Goal: Find specific page/section

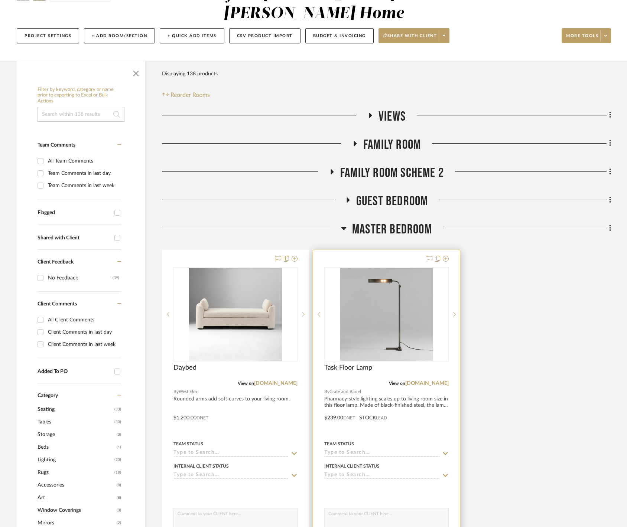
scroll to position [120, 0]
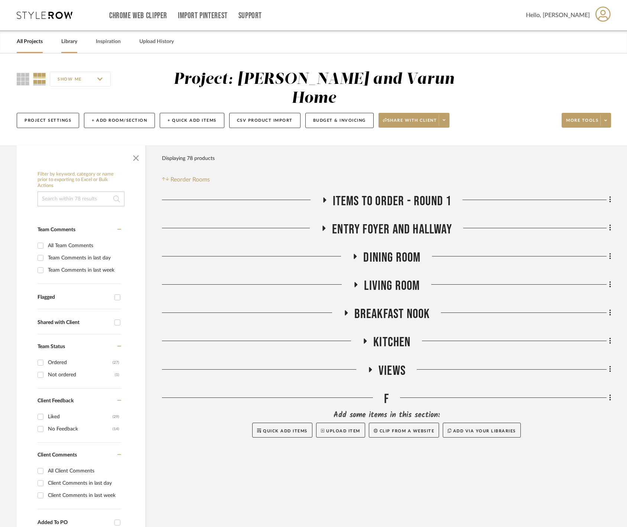
click at [74, 44] on link "Library" at bounding box center [69, 42] width 16 height 10
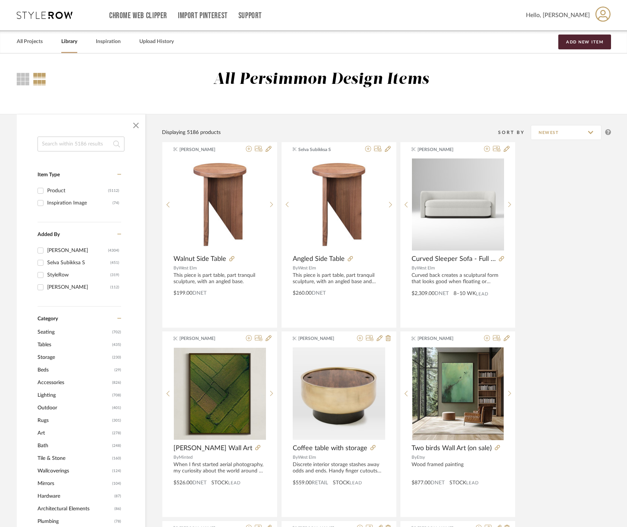
click at [82, 144] on input at bounding box center [80, 144] width 87 height 15
type input "deseo"
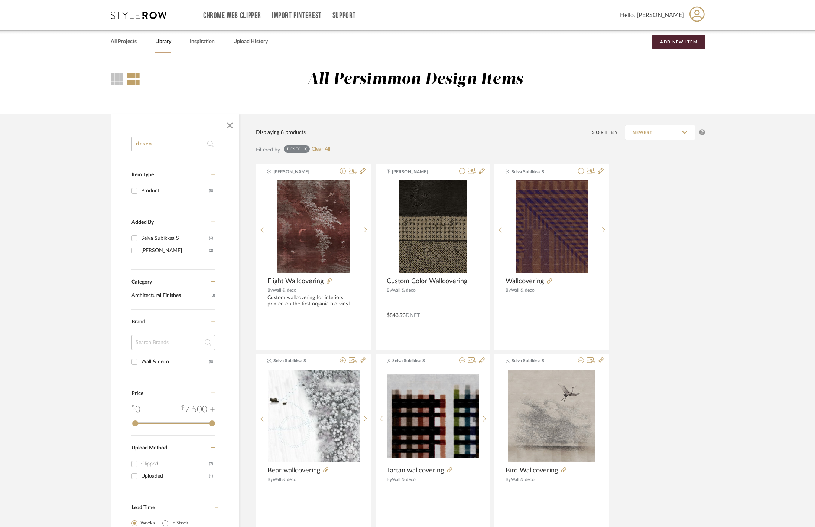
drag, startPoint x: 157, startPoint y: 145, endPoint x: 130, endPoint y: 146, distance: 26.7
click at [130, 146] on div "deseo Item Type Product (8) Added By [PERSON_NAME] Subikksa S (6) [PERSON_NAME]…" at bounding box center [175, 352] width 128 height 430
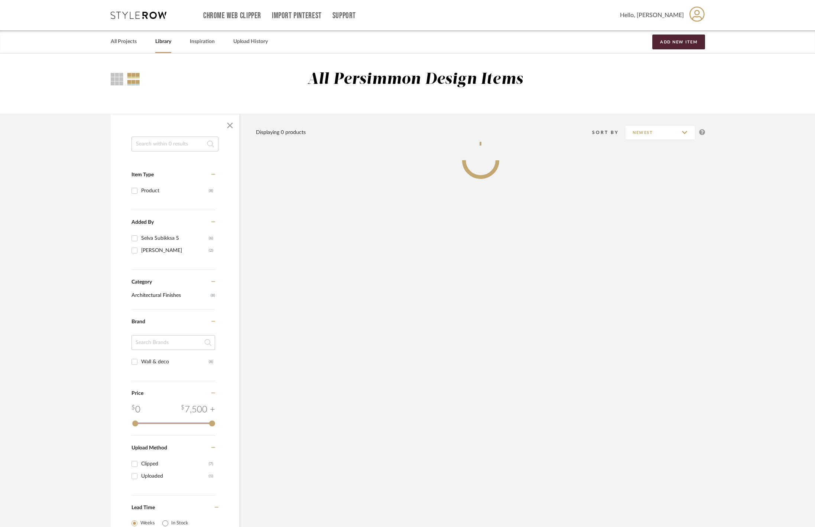
scroll to position [79, 0]
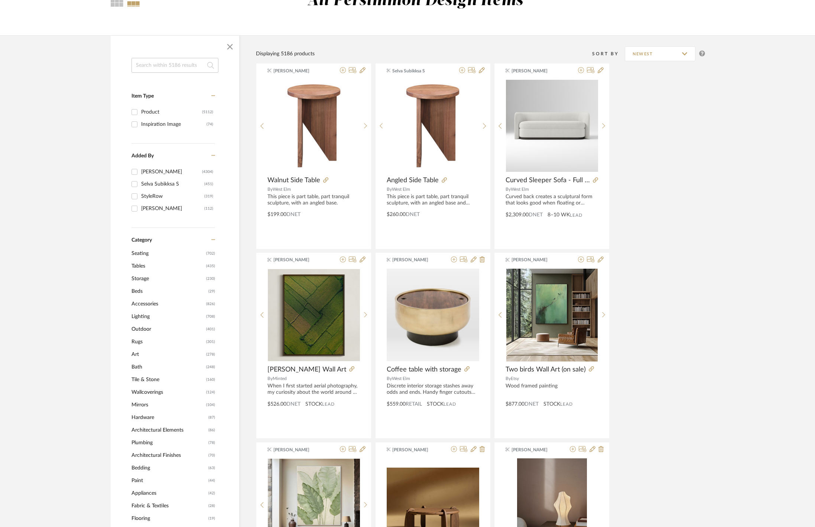
click at [149, 322] on span "Lighting" at bounding box center [167, 316] width 73 height 13
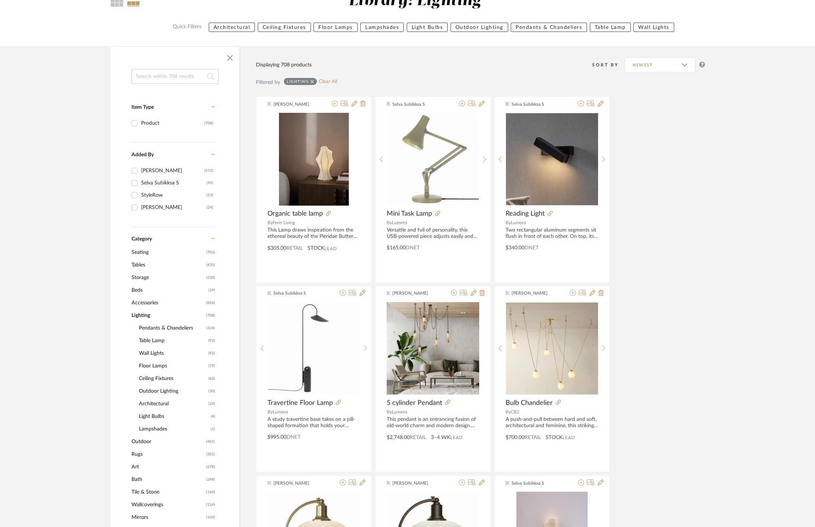
click at [170, 335] on span "Pendants & Chandeliers" at bounding box center [171, 328] width 65 height 13
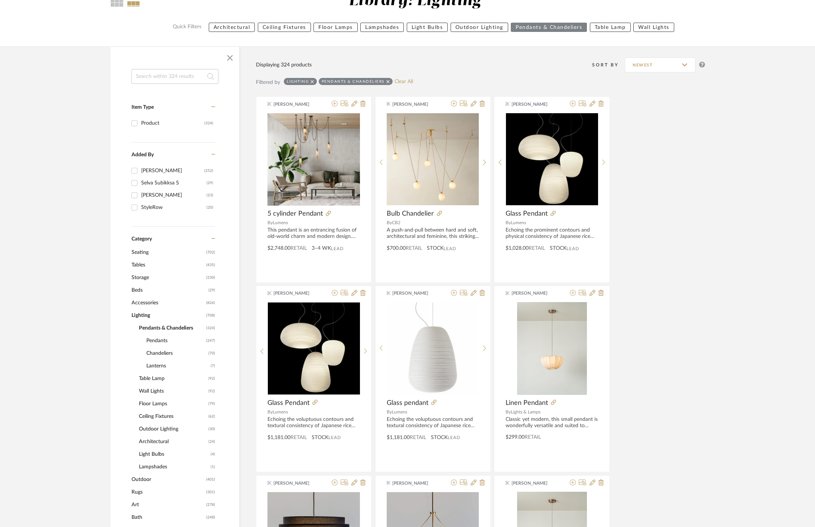
click at [182, 84] on input at bounding box center [174, 76] width 87 height 15
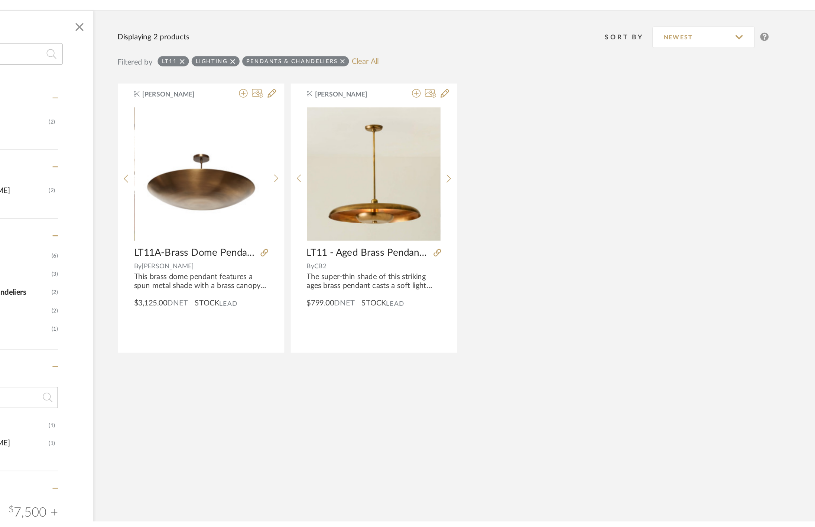
scroll to position [65, 0]
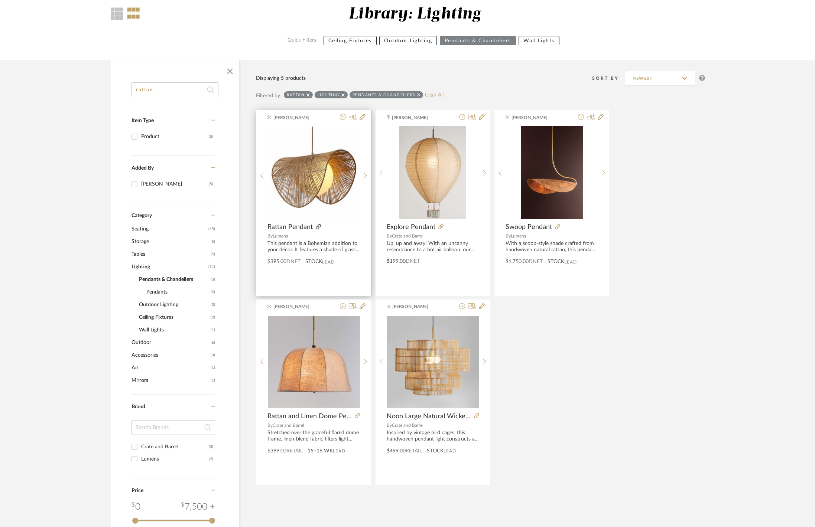
type input "rattan"
click at [320, 229] on icon at bounding box center [318, 226] width 5 height 5
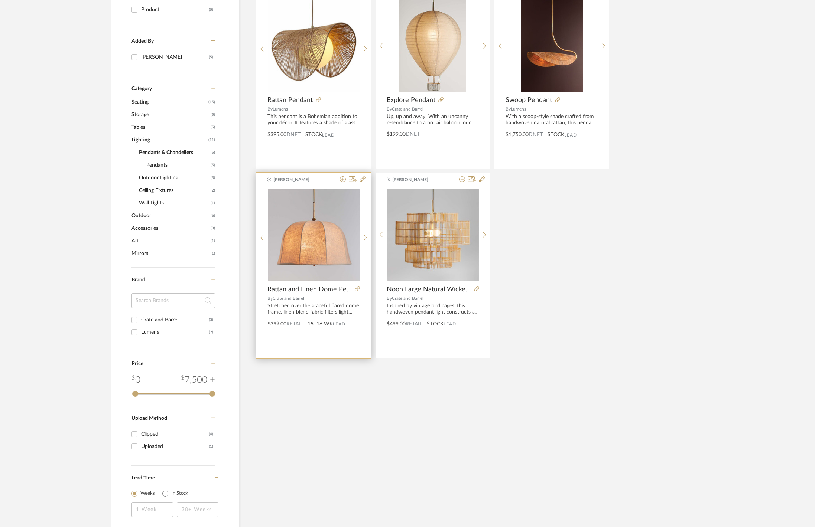
scroll to position [184, 0]
